Goal: Navigation & Orientation: Understand site structure

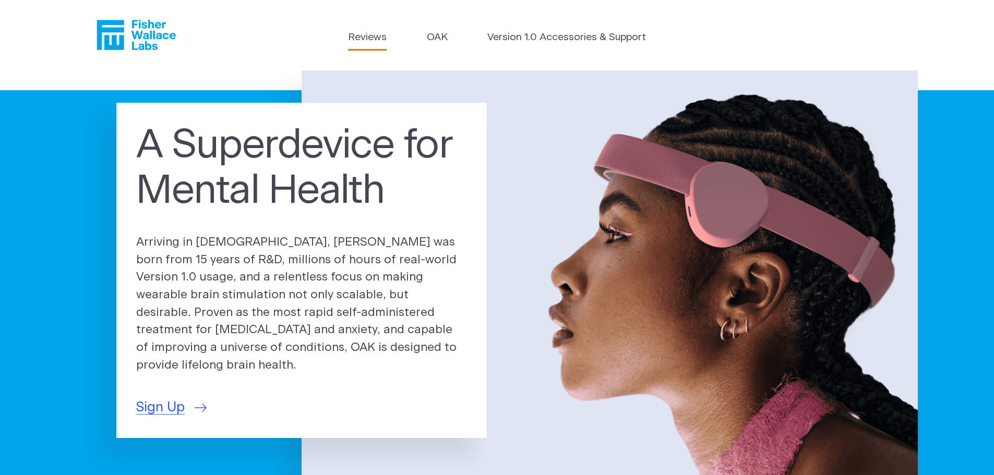
click at [376, 35] on link "Reviews" at bounding box center [367, 37] width 39 height 15
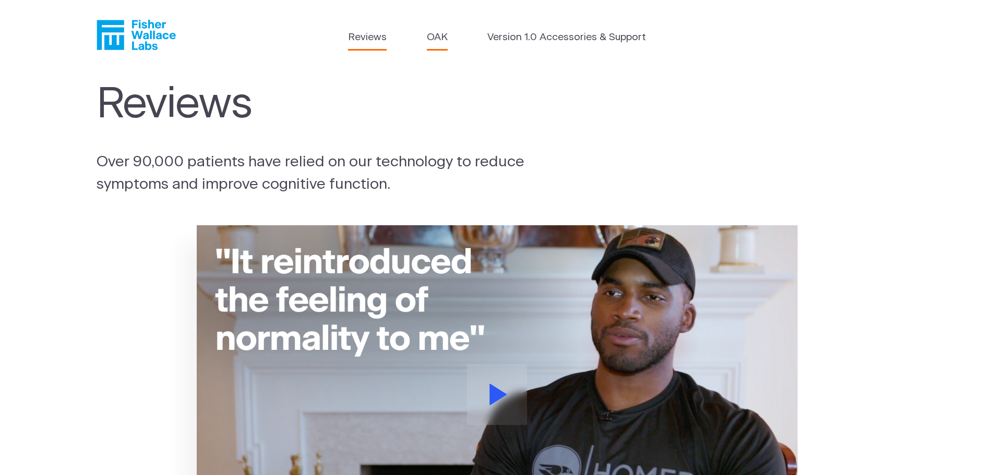
click at [438, 37] on link "OAK" at bounding box center [437, 37] width 21 height 15
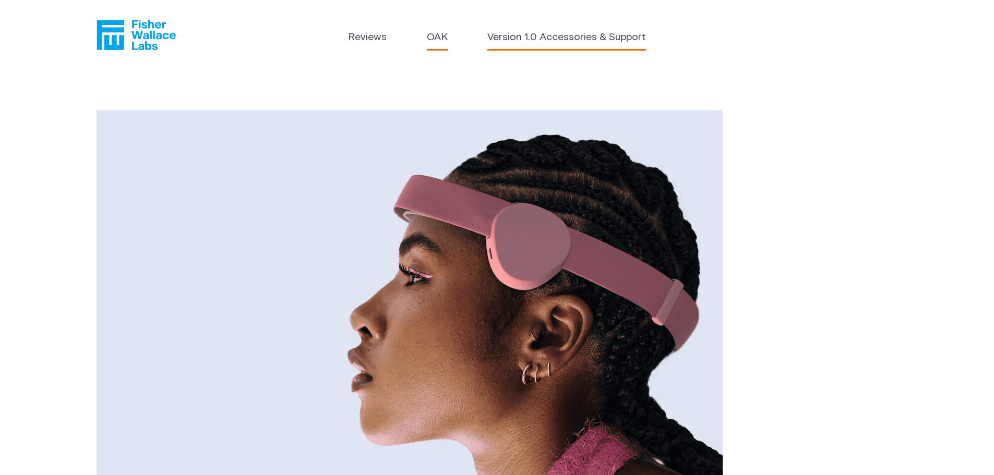
click at [566, 41] on link "Version 1.0 Accessories & Support" at bounding box center [566, 37] width 159 height 15
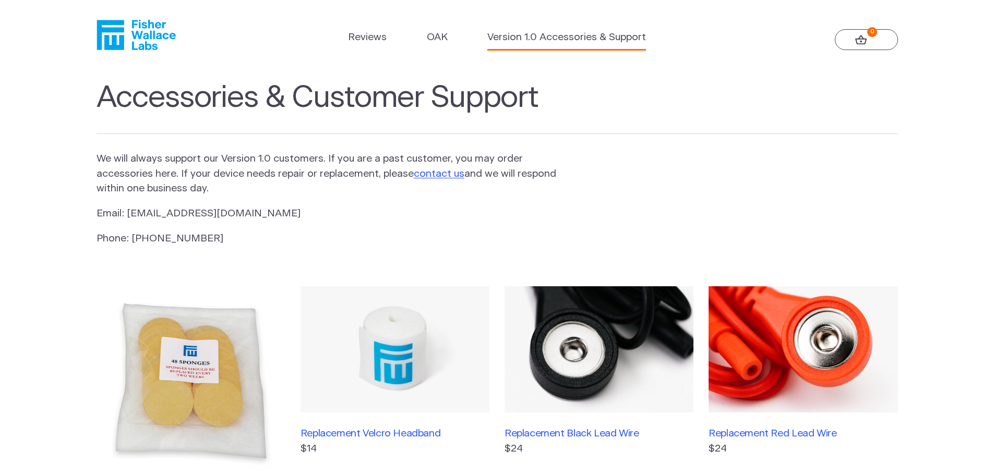
click at [116, 48] on icon "Fisher Wallace" at bounding box center [139, 35] width 71 height 30
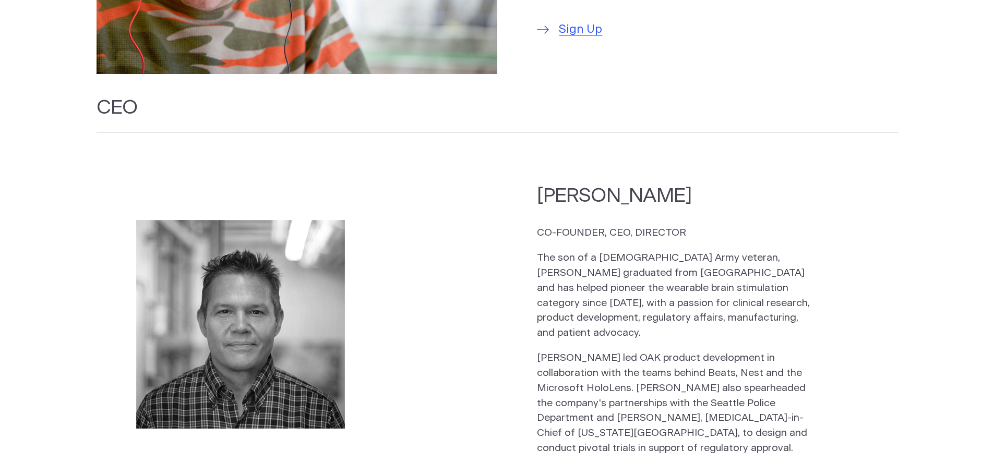
scroll to position [1096, 0]
